Goal: Transaction & Acquisition: Purchase product/service

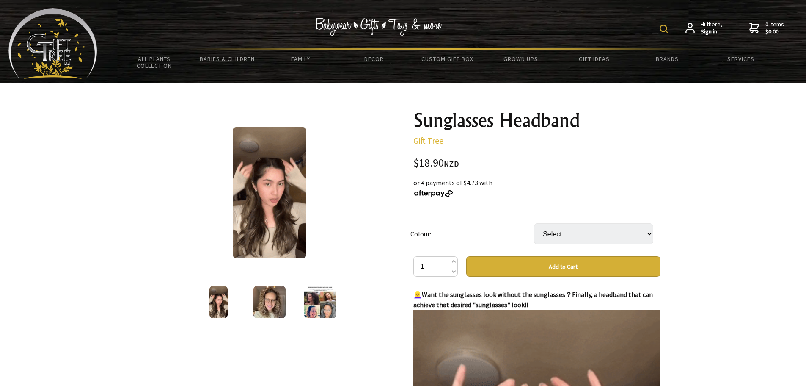
click at [708, 27] on span "Hi there, Sign in" at bounding box center [712, 28] width 22 height 15
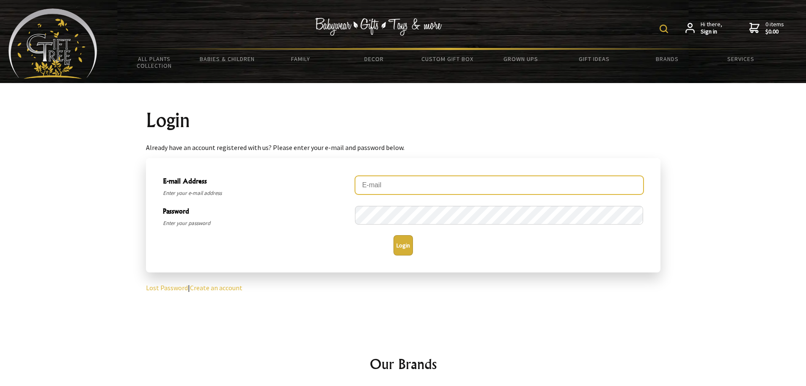
click at [428, 182] on input "E-mail Address" at bounding box center [499, 185] width 289 height 19
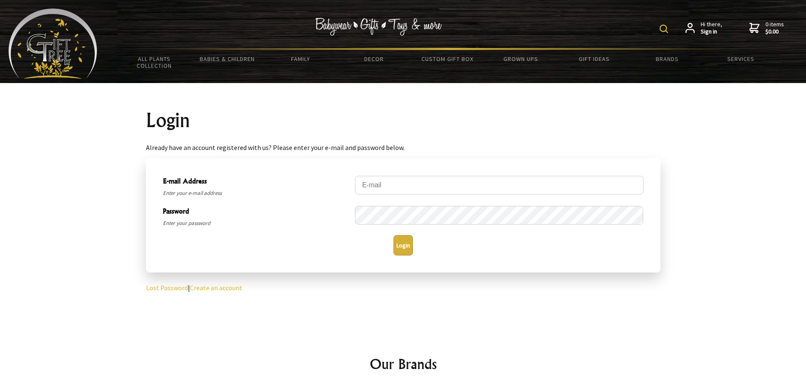
click at [219, 286] on link "Create an account" at bounding box center [216, 287] width 52 height 8
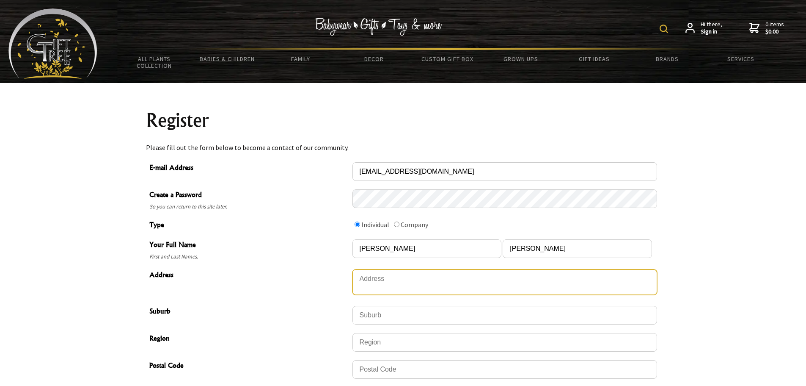
click at [386, 275] on textarea "Address" at bounding box center [505, 281] width 305 height 25
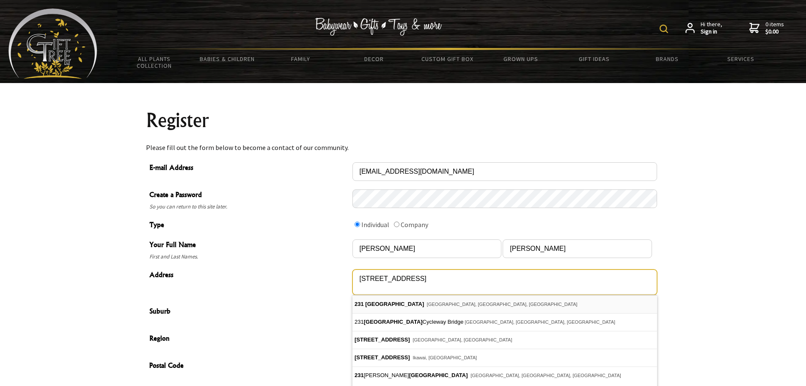
type textarea "231 Hills Road"
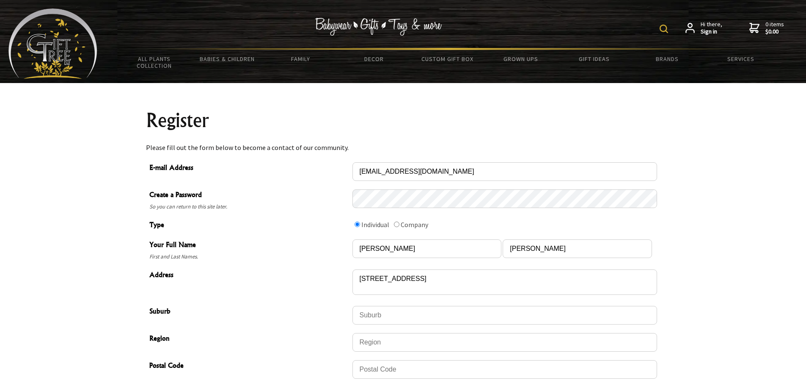
type input "Mairehau"
type input "[GEOGRAPHIC_DATA]"
type input "8013"
click at [532, 248] on input "Scott" at bounding box center [577, 248] width 149 height 19
type input "S"
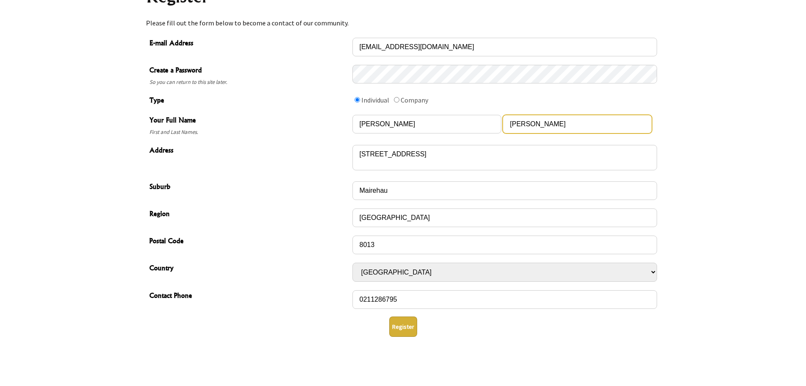
scroll to position [127, 0]
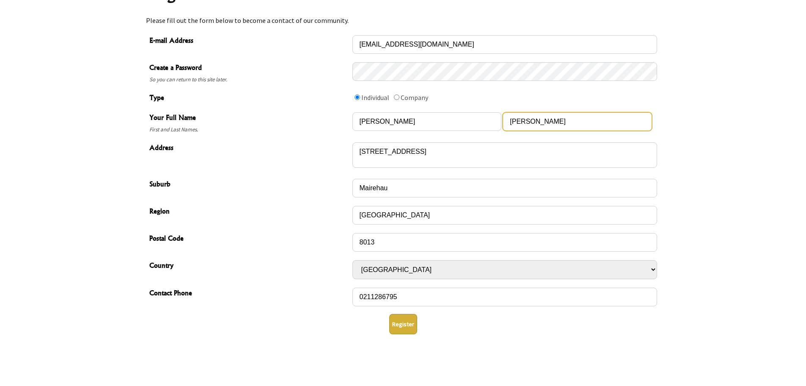
type input "McIntyre"
click at [413, 320] on button "Register" at bounding box center [403, 324] width 28 height 20
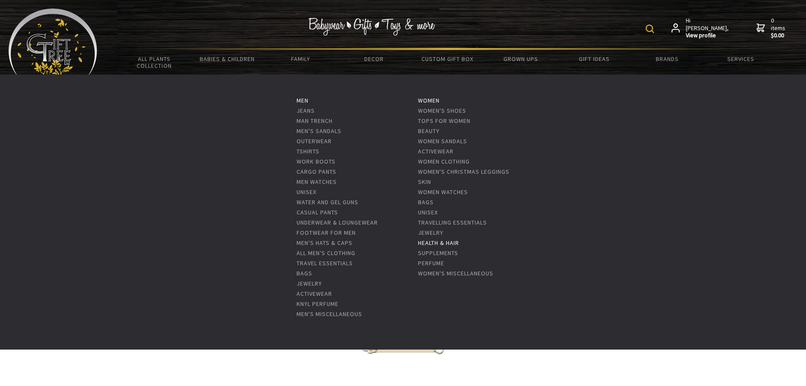
click at [458, 246] on link "Health & Hair" at bounding box center [438, 243] width 41 height 8
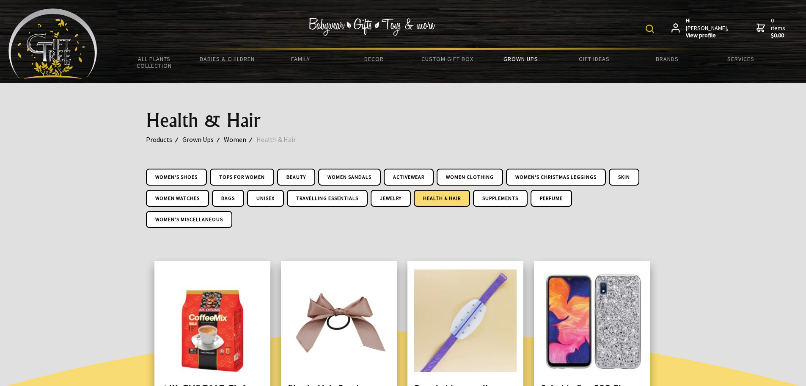
click at [654, 30] on img at bounding box center [650, 29] width 8 height 8
type input "hairband"
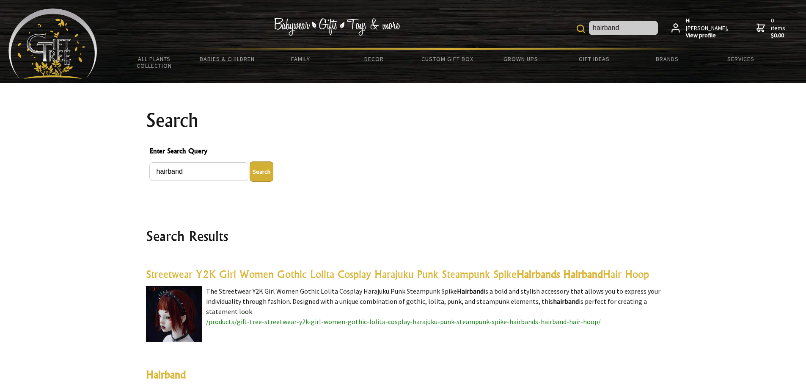
click at [642, 27] on input "hairband" at bounding box center [623, 28] width 69 height 14
type input "h"
type input "headband"
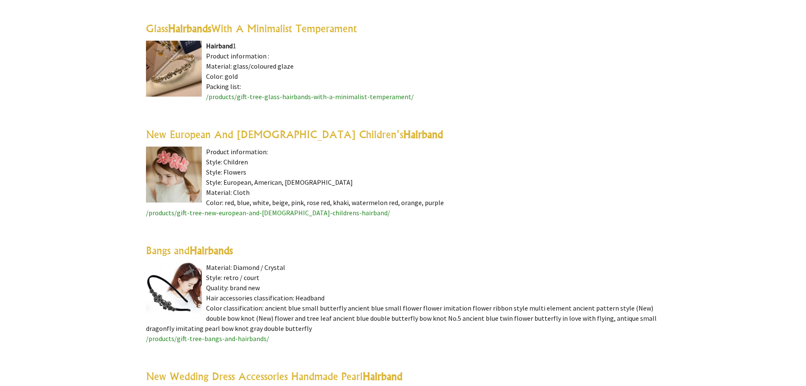
scroll to position [655, 0]
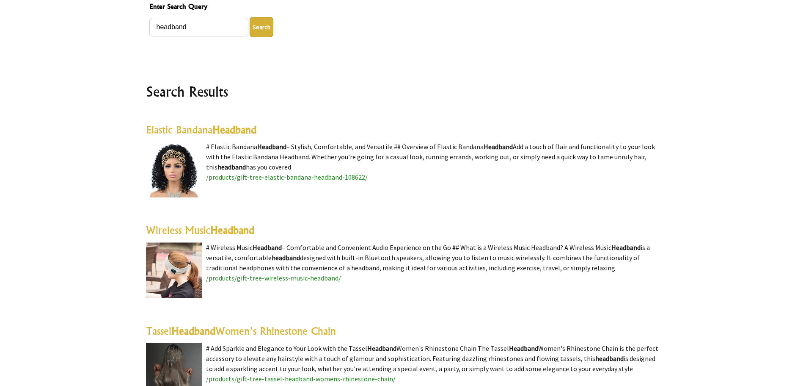
scroll to position [10, 0]
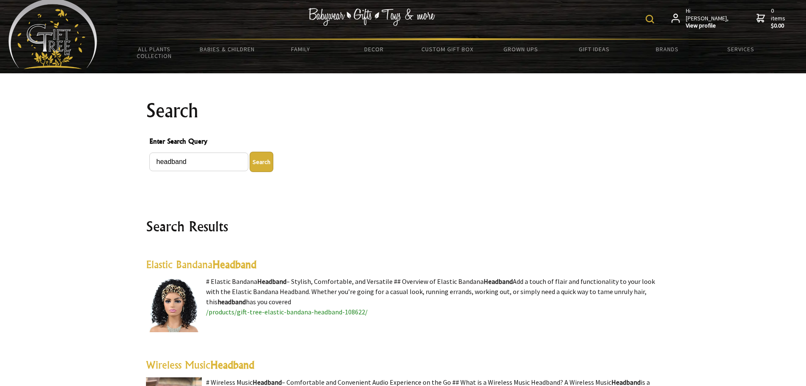
click at [654, 19] on img at bounding box center [650, 19] width 8 height 8
click at [638, 18] on input "headband" at bounding box center [623, 18] width 69 height 14
type input "harmoni"
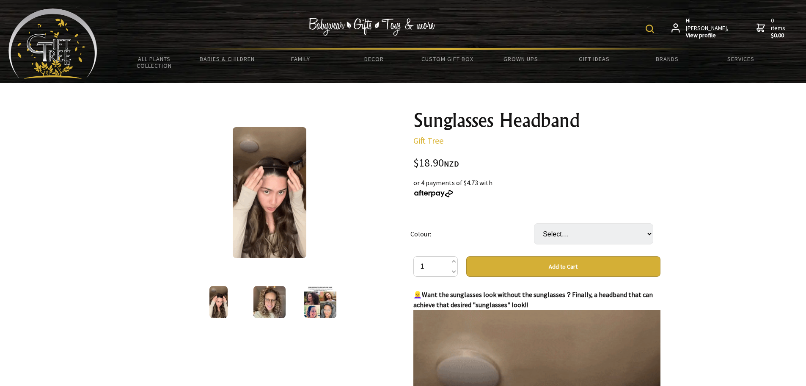
click at [654, 26] on img at bounding box center [650, 29] width 8 height 8
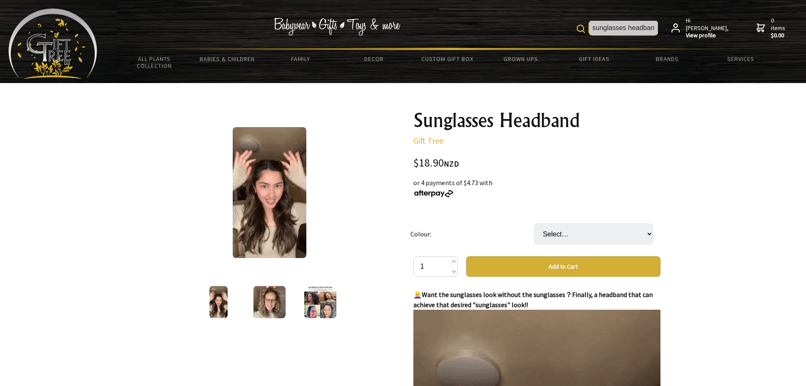
scroll to position [0, 4]
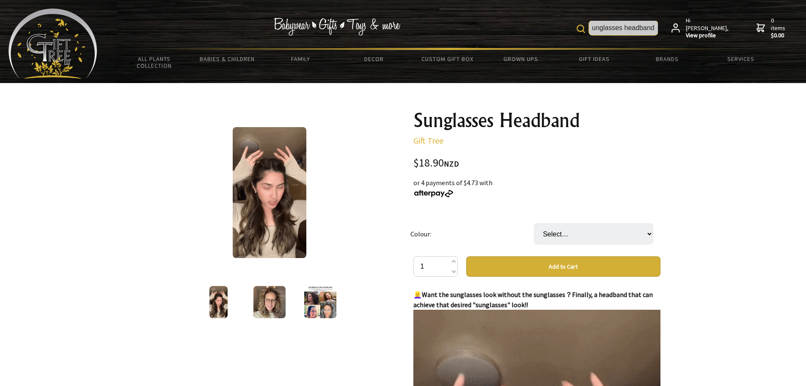
type input "sunglasses headband"
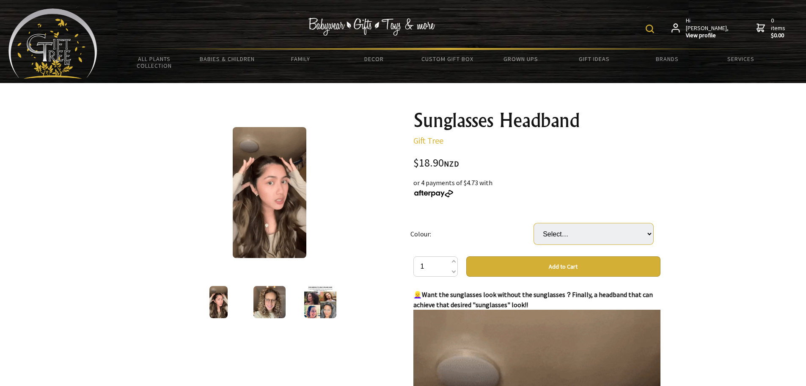
click at [579, 236] on select "Select… Brown Black Rose Gold Red White Green Purple Light yellow" at bounding box center [593, 233] width 119 height 21
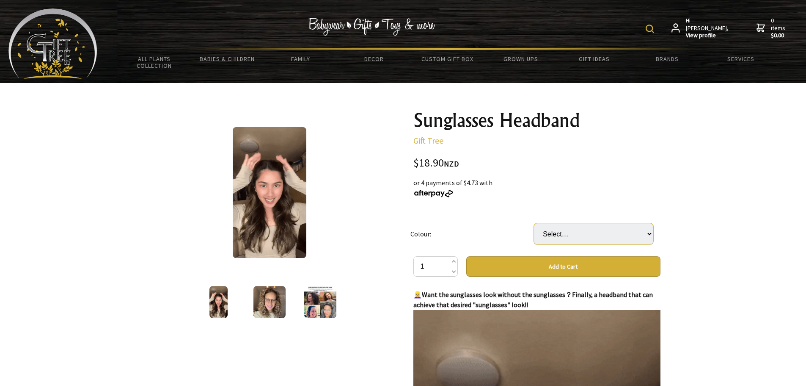
select select "Brown"
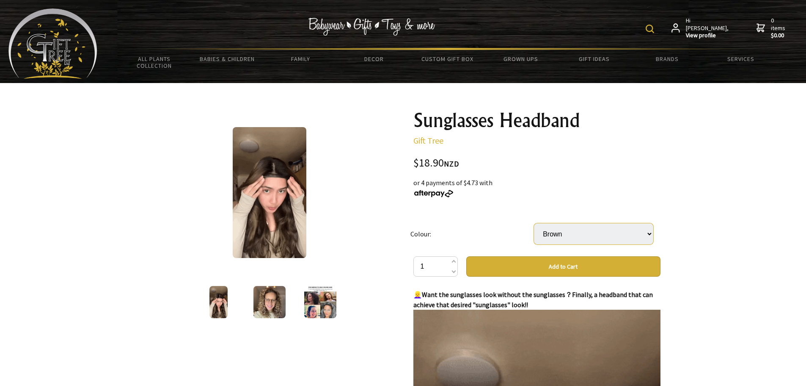
click at [534, 223] on select "Select… Brown Black Rose Gold Red White Green Purple Light yellow" at bounding box center [593, 233] width 119 height 21
click at [547, 268] on button "Add to Cart" at bounding box center [564, 266] width 194 height 20
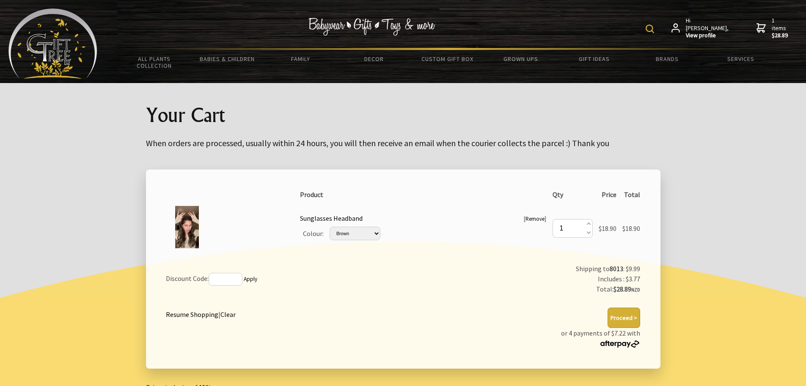
click at [629, 315] on button "Proceed >" at bounding box center [624, 317] width 33 height 20
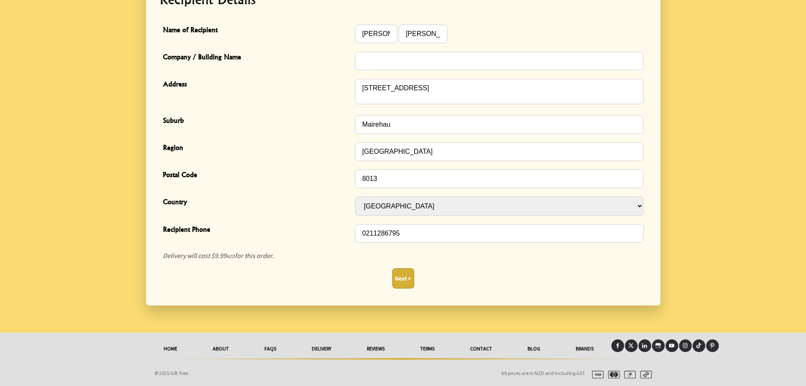
scroll to position [248, 0]
click at [408, 279] on button "Next >" at bounding box center [403, 278] width 22 height 20
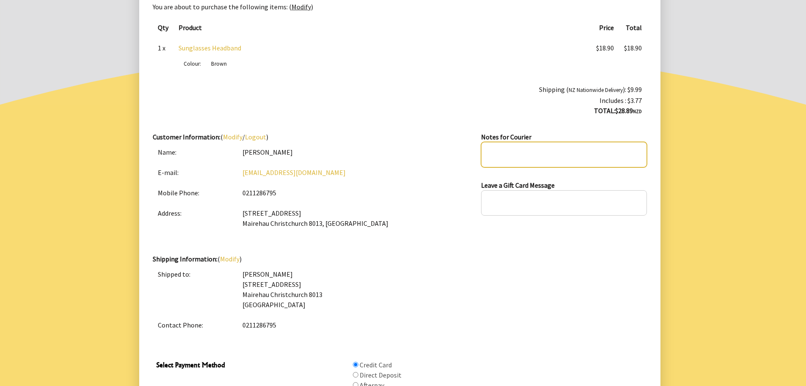
click at [493, 153] on textarea at bounding box center [564, 154] width 166 height 25
type textarea "P"
click at [542, 152] on textarea "Please leave if noone home." at bounding box center [564, 154] width 166 height 25
click at [533, 151] on textarea "Please leave if no one home." at bounding box center [564, 154] width 166 height 25
click at [618, 154] on textarea "Please leave in [GEOGRAPHIC_DATA] no one home." at bounding box center [564, 154] width 166 height 25
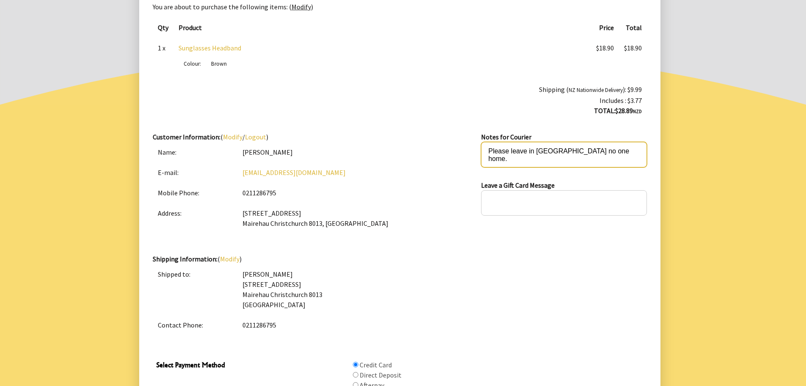
click at [565, 150] on textarea "Please leave in [GEOGRAPHIC_DATA] no one home." at bounding box center [564, 154] width 166 height 25
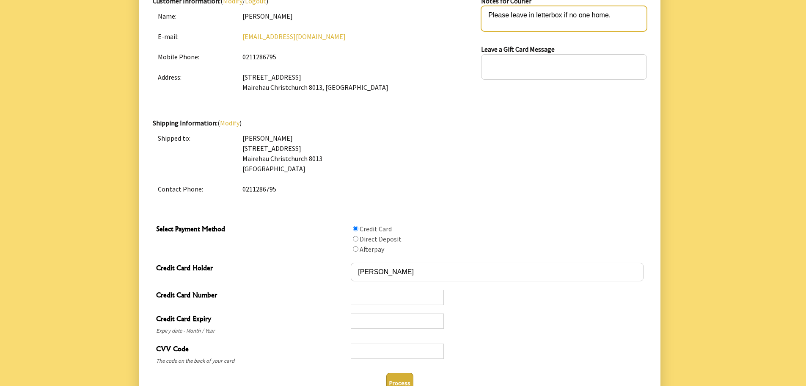
scroll to position [339, 0]
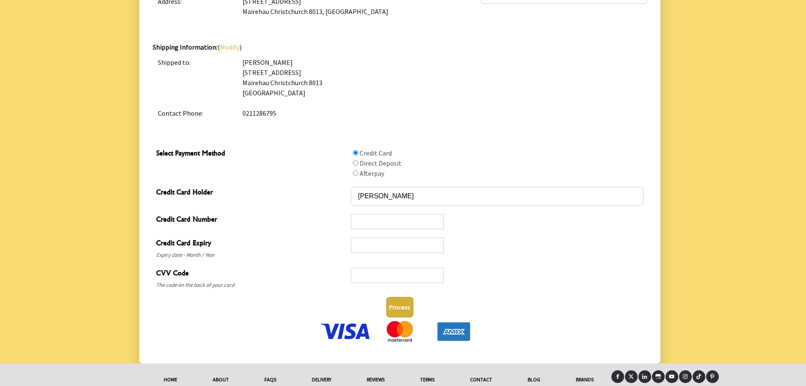
type textarea "Please leave in letterbox if no one home."
click at [398, 306] on button "Process" at bounding box center [399, 307] width 27 height 20
